Goal: Task Accomplishment & Management: Manage account settings

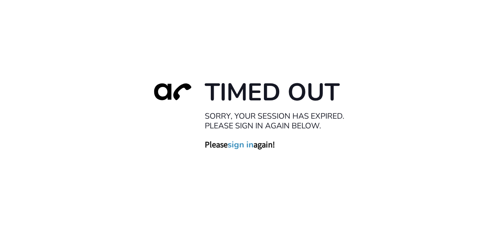
click at [249, 146] on link "sign in" at bounding box center [240, 144] width 26 height 10
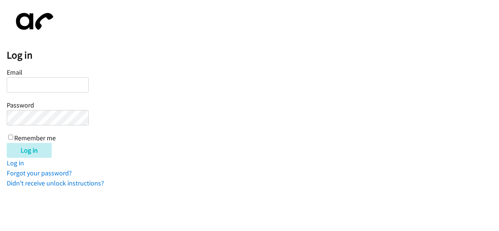
type input "[EMAIL_ADDRESS][DOMAIN_NAME]"
click at [9, 137] on input "Remember me" at bounding box center [10, 137] width 5 height 5
checkbox input "true"
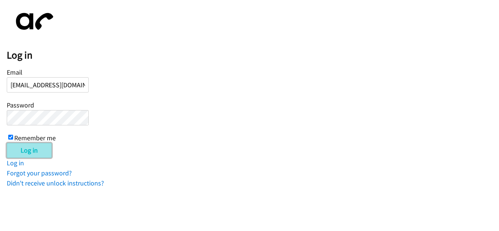
click at [24, 151] on input "Log in" at bounding box center [29, 150] width 45 height 15
